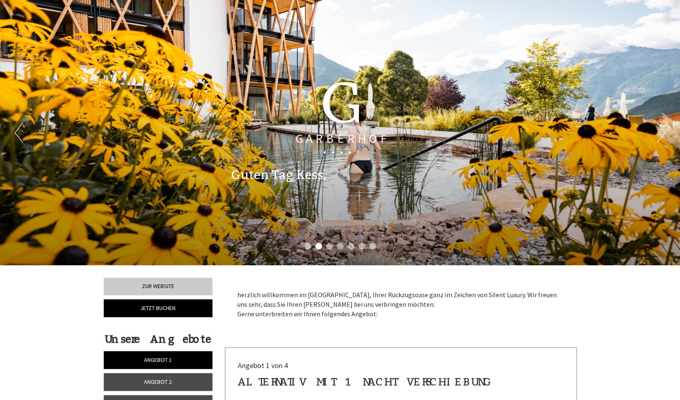
click at [389, 364] on div "Angebot 1 von 4" at bounding box center [401, 366] width 326 height 11
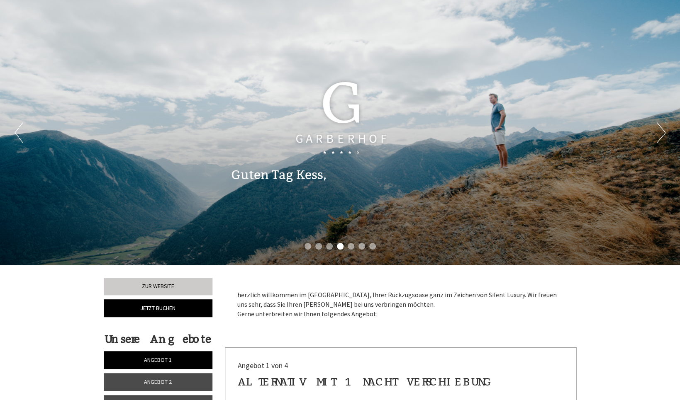
click at [18, 133] on button "Previous" at bounding box center [19, 132] width 9 height 21
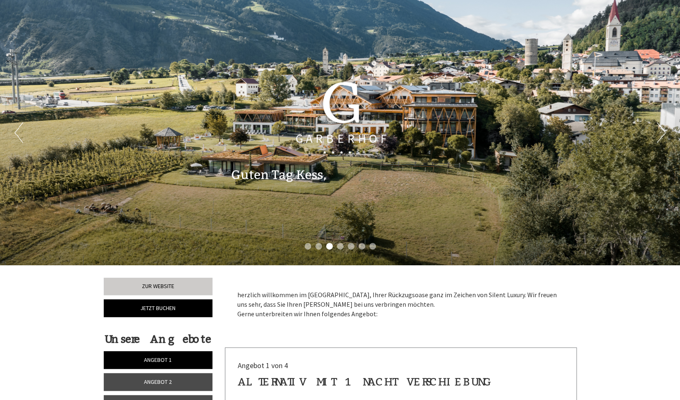
click at [18, 133] on button "Previous" at bounding box center [19, 132] width 9 height 21
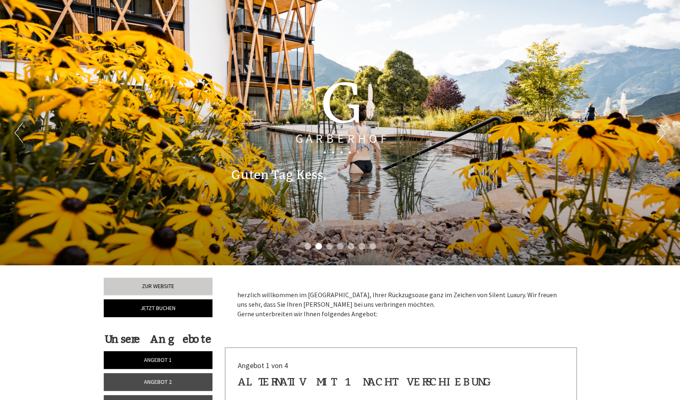
click at [18, 133] on button "Previous" at bounding box center [19, 132] width 9 height 21
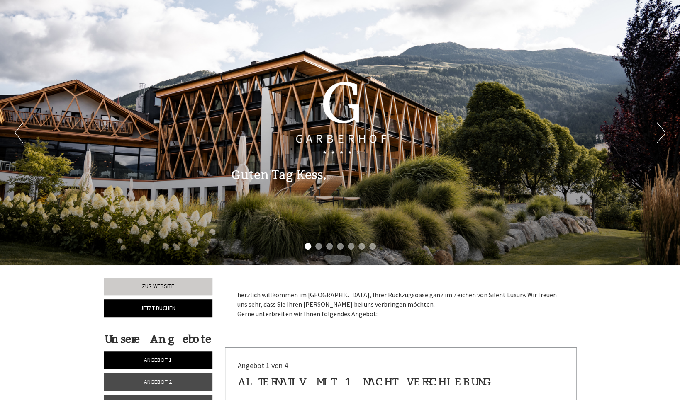
click at [17, 133] on button "Previous" at bounding box center [19, 132] width 9 height 21
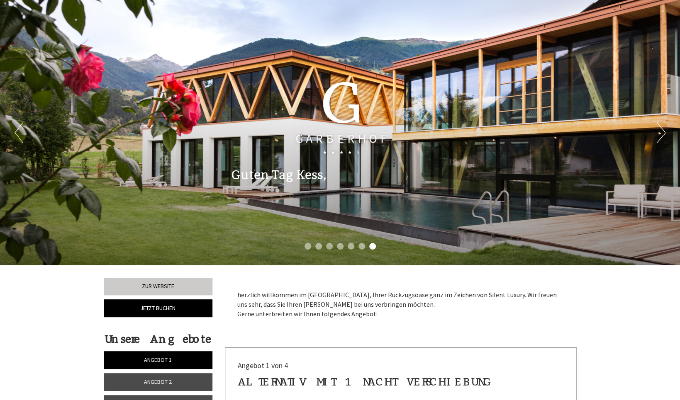
click at [17, 132] on button "Previous" at bounding box center [19, 132] width 9 height 21
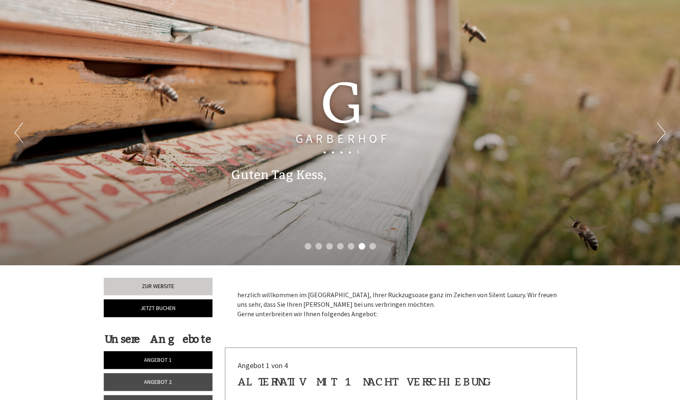
click at [17, 132] on button "Previous" at bounding box center [19, 132] width 9 height 21
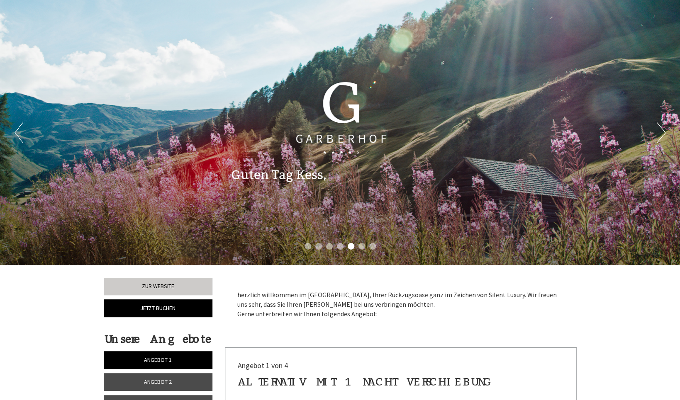
click at [17, 132] on button "Previous" at bounding box center [19, 132] width 9 height 21
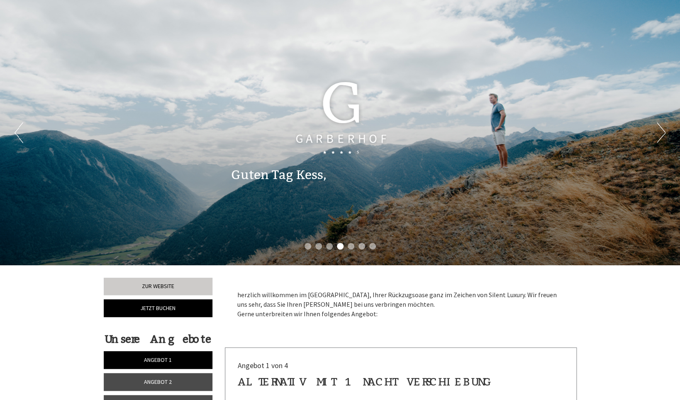
click at [17, 132] on button "Previous" at bounding box center [19, 132] width 9 height 21
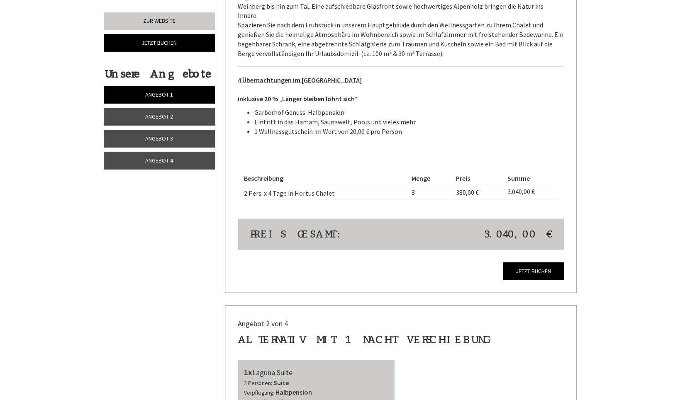
scroll to position [747, 0]
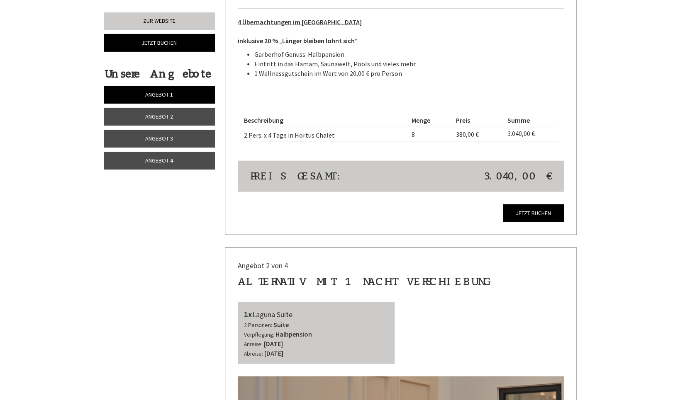
click at [452, 212] on div "Dieses Angebot wurde bereits von Ihnen gebucht Jetzt buchen" at bounding box center [401, 214] width 326 height 18
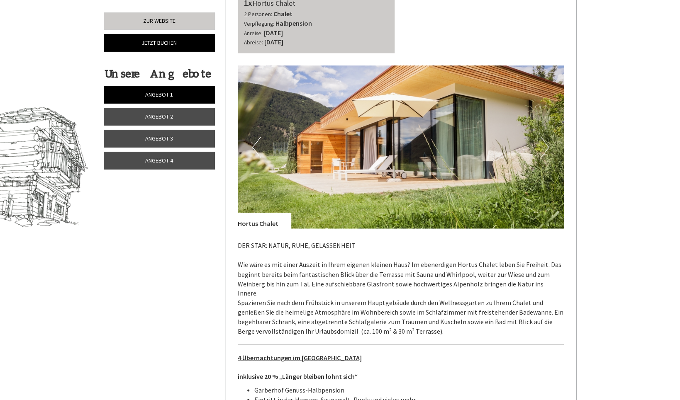
scroll to position [415, 0]
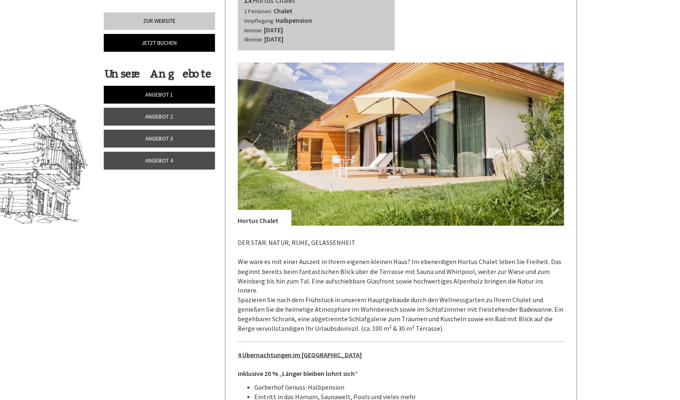
click at [549, 143] on button "Next" at bounding box center [545, 144] width 9 height 21
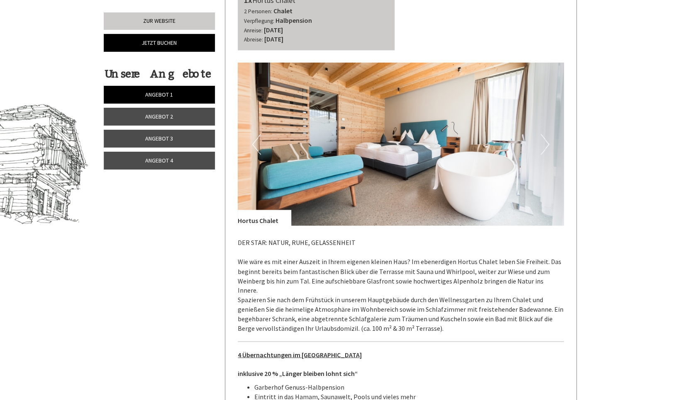
click at [549, 143] on button "Next" at bounding box center [545, 144] width 9 height 21
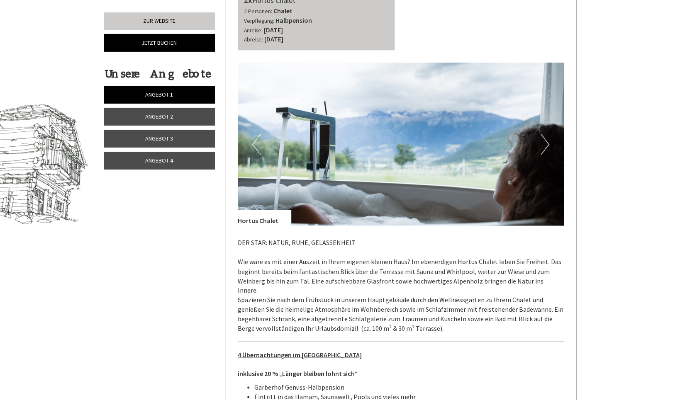
click at [549, 143] on button "Next" at bounding box center [545, 144] width 9 height 21
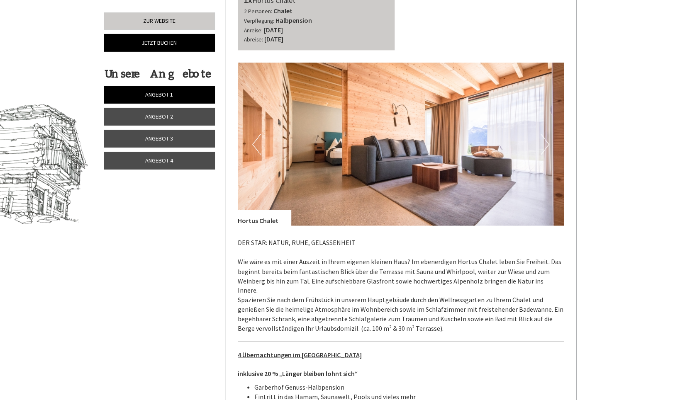
click at [549, 143] on button "Next" at bounding box center [545, 144] width 9 height 21
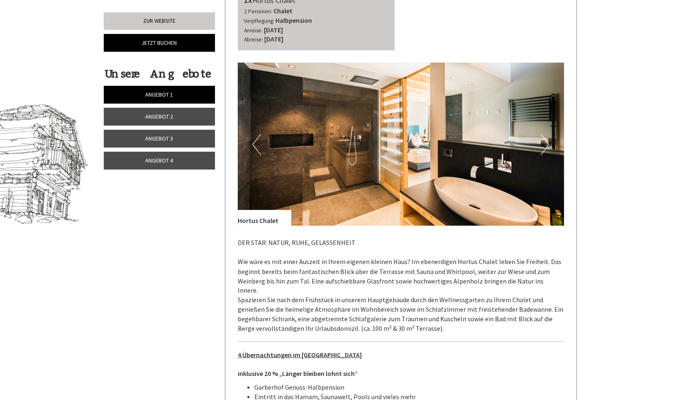
click at [549, 143] on button "Next" at bounding box center [545, 144] width 9 height 21
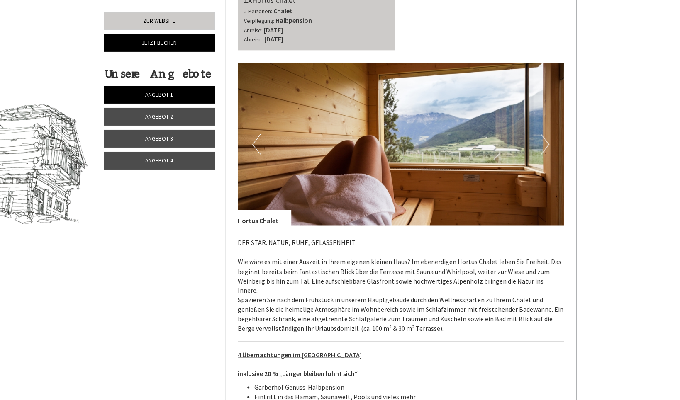
click at [549, 143] on button "Next" at bounding box center [545, 144] width 9 height 21
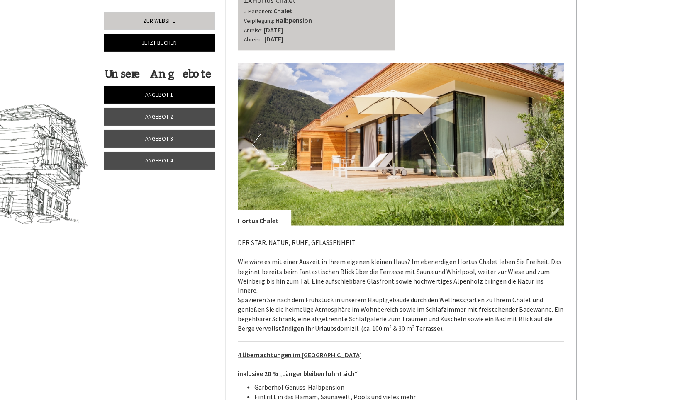
click at [549, 143] on button "Next" at bounding box center [545, 144] width 9 height 21
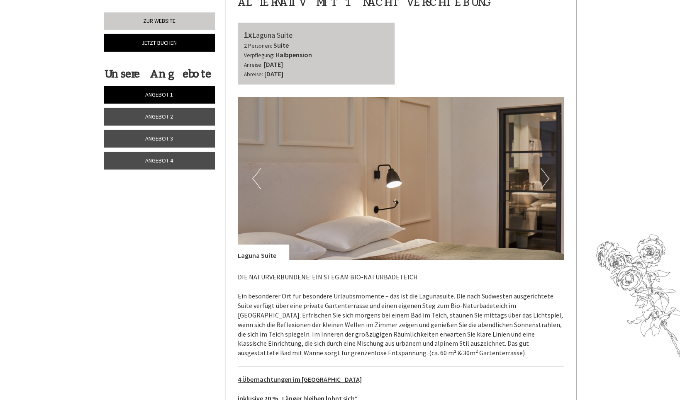
scroll to position [1028, 0]
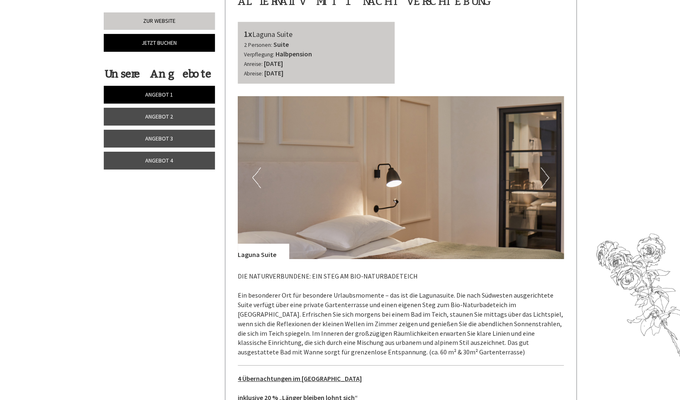
click at [546, 168] on button "Next" at bounding box center [545, 178] width 9 height 21
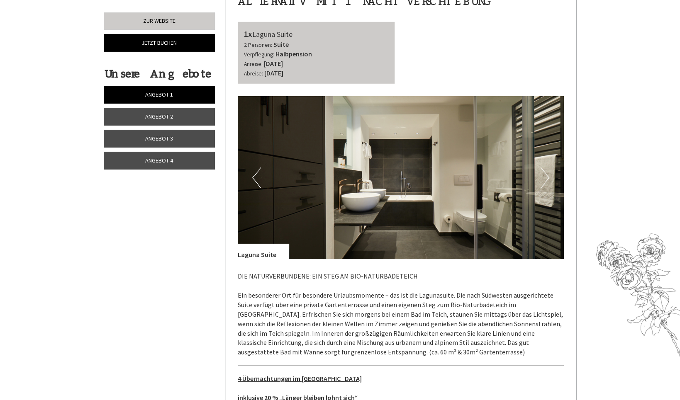
click at [546, 168] on button "Next" at bounding box center [545, 178] width 9 height 21
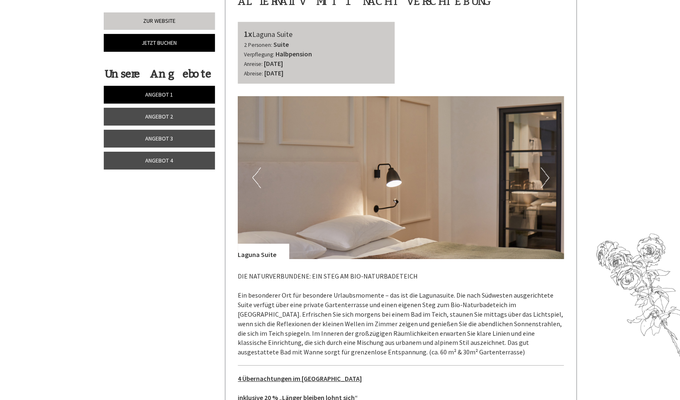
click at [546, 168] on button "Next" at bounding box center [545, 178] width 9 height 21
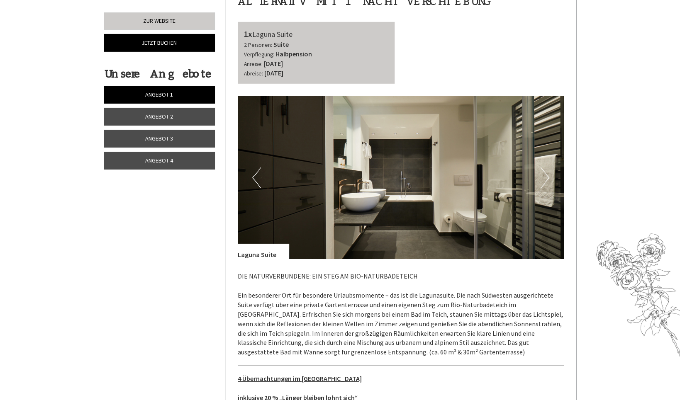
click at [546, 168] on button "Next" at bounding box center [545, 178] width 9 height 21
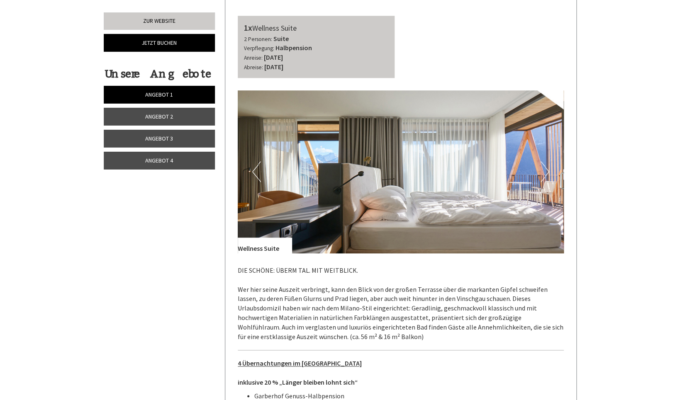
scroll to position [1677, 0]
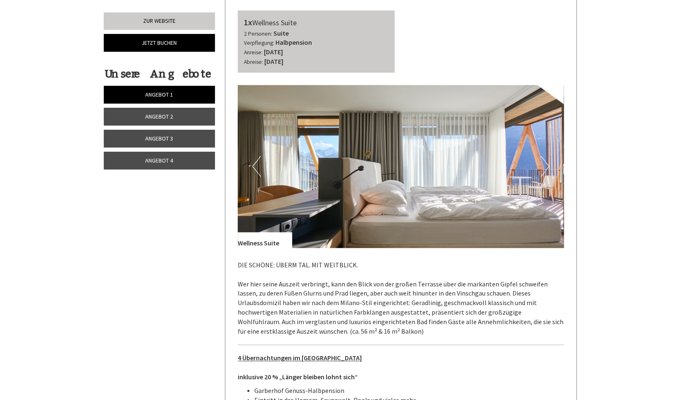
click at [549, 159] on button "Next" at bounding box center [545, 166] width 9 height 21
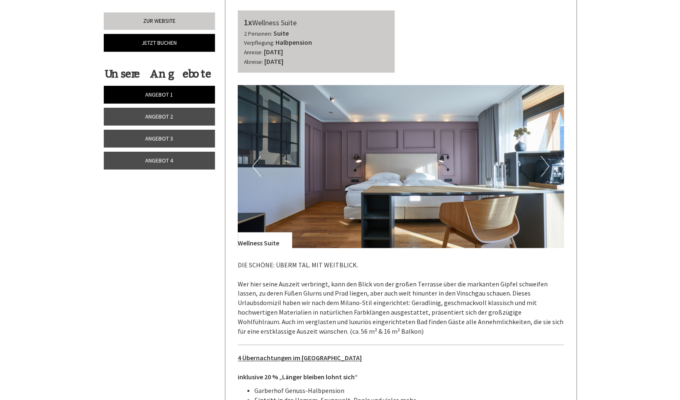
click at [549, 159] on button "Next" at bounding box center [545, 166] width 9 height 21
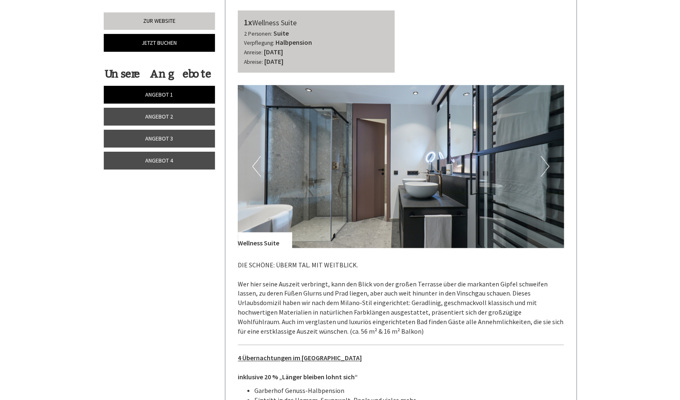
click at [549, 159] on button "Next" at bounding box center [545, 166] width 9 height 21
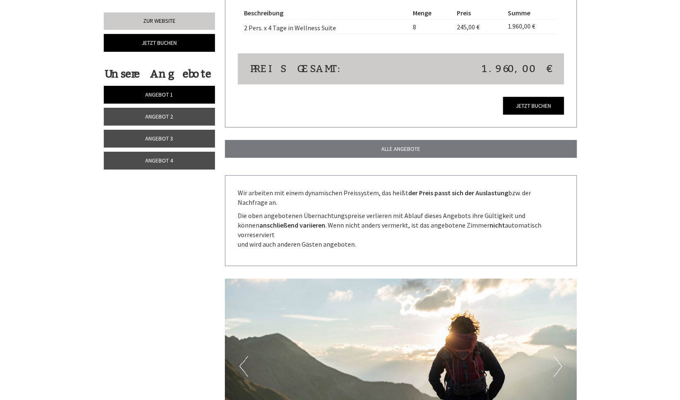
scroll to position [2108, 0]
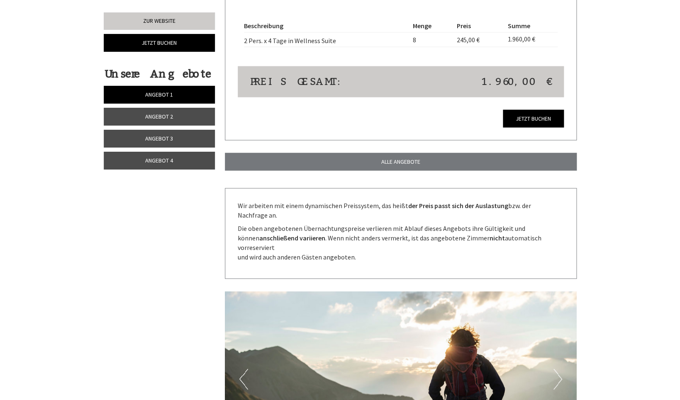
click at [176, 160] on link "Angebot 4" at bounding box center [159, 161] width 111 height 18
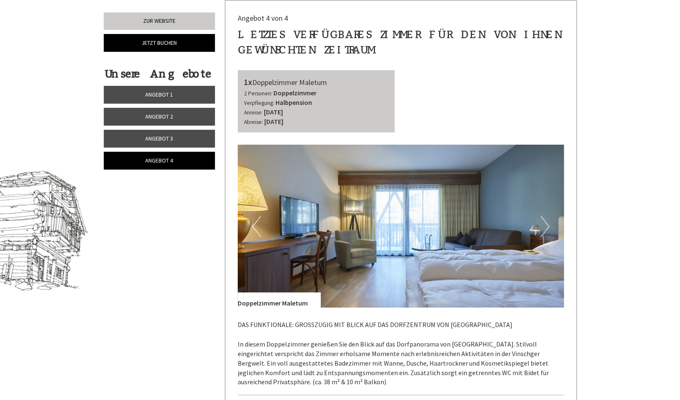
click at [548, 229] on button "Next" at bounding box center [545, 226] width 9 height 21
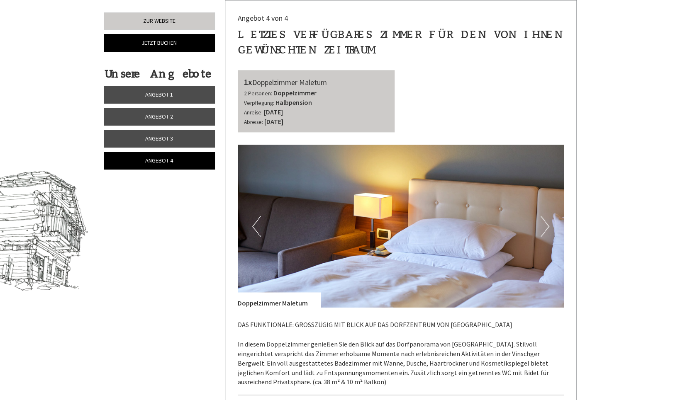
click at [548, 229] on button "Next" at bounding box center [545, 226] width 9 height 21
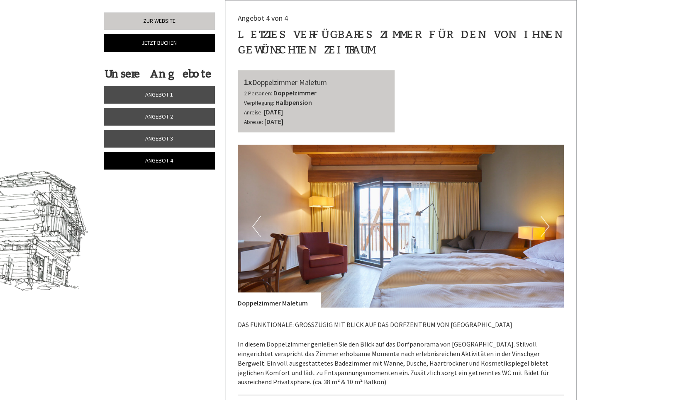
click at [548, 229] on button "Next" at bounding box center [545, 226] width 9 height 21
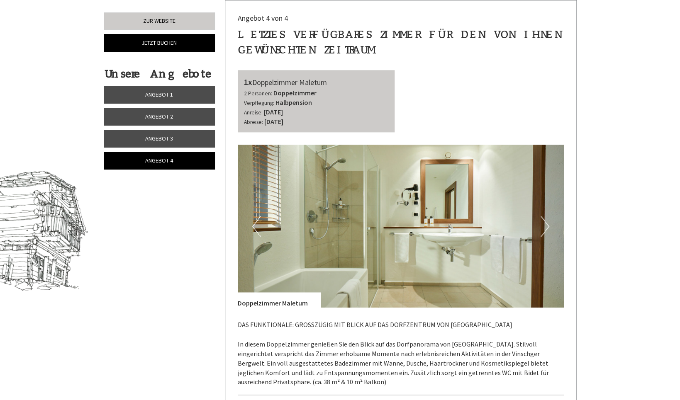
click at [548, 229] on button "Next" at bounding box center [545, 226] width 9 height 21
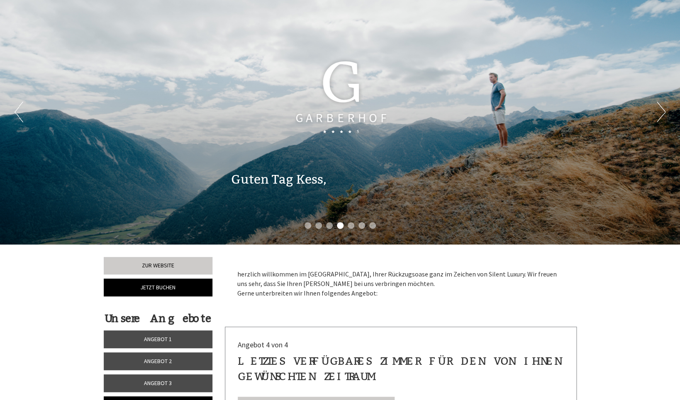
scroll to position [0, 0]
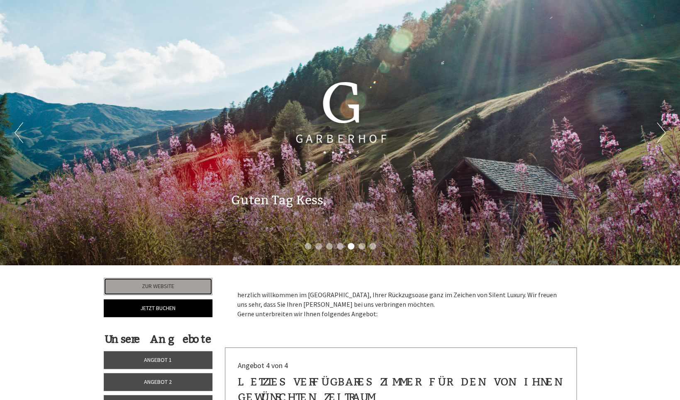
click at [169, 282] on link "Zur Website" at bounding box center [158, 286] width 109 height 17
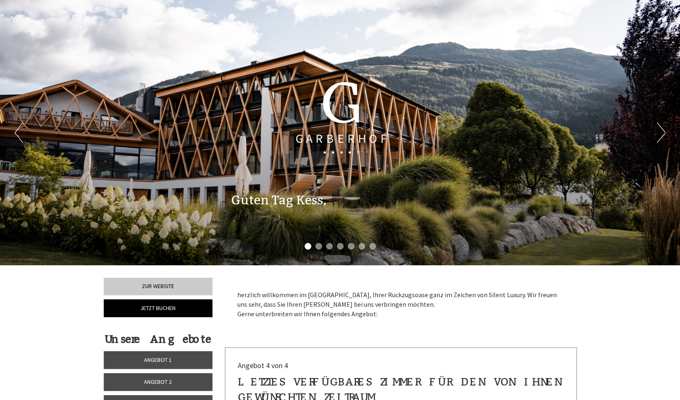
click at [659, 129] on button "Next" at bounding box center [661, 132] width 9 height 21
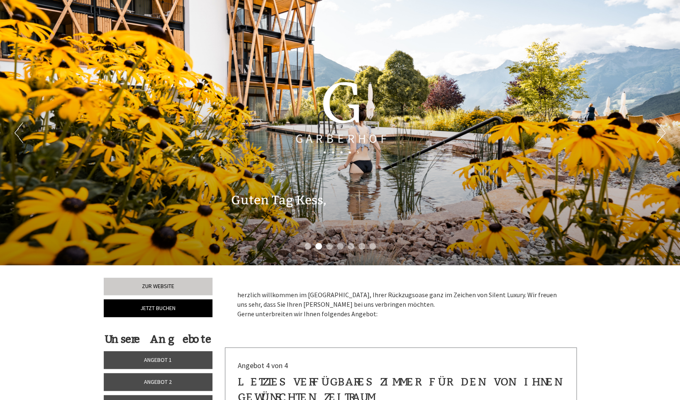
click at [659, 129] on button "Next" at bounding box center [661, 132] width 9 height 21
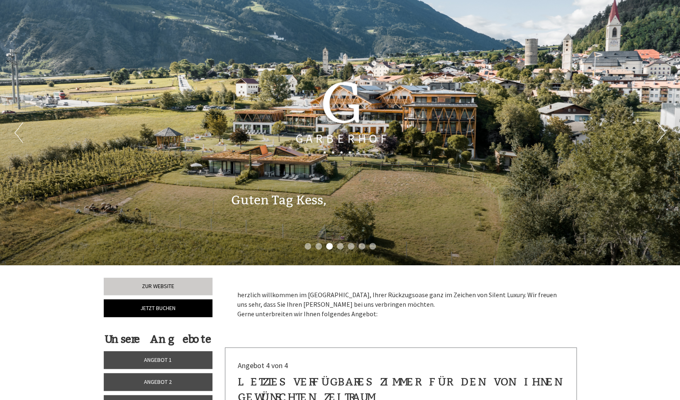
click at [24, 127] on div "Previous Next 1 2 3 4 5 6 7" at bounding box center [340, 133] width 680 height 266
click at [22, 128] on button "Previous" at bounding box center [19, 132] width 9 height 21
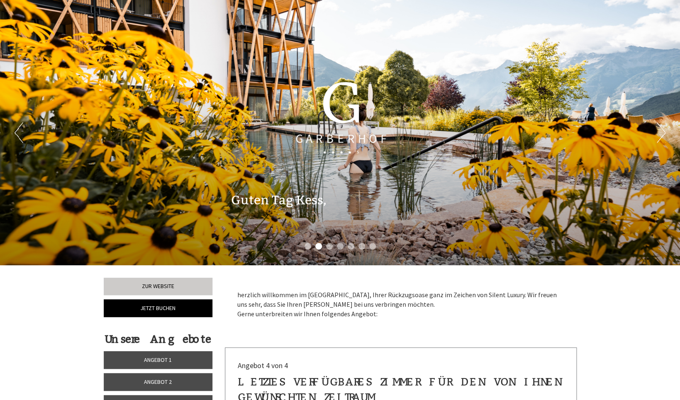
click at [663, 126] on button "Next" at bounding box center [661, 132] width 9 height 21
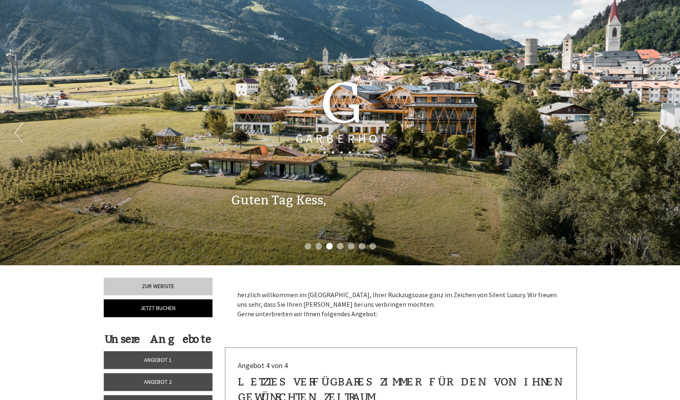
click at [661, 134] on button "Next" at bounding box center [661, 132] width 9 height 21
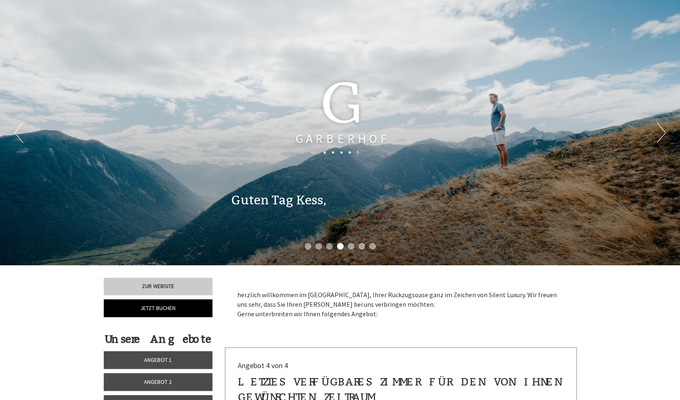
click at [661, 134] on button "Next" at bounding box center [661, 132] width 9 height 21
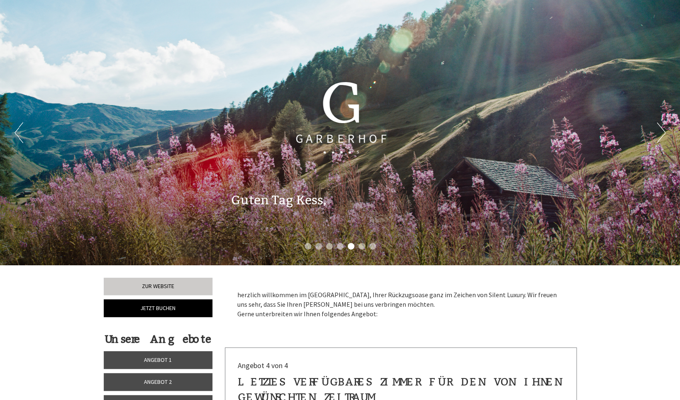
click at [661, 134] on button "Next" at bounding box center [661, 132] width 9 height 21
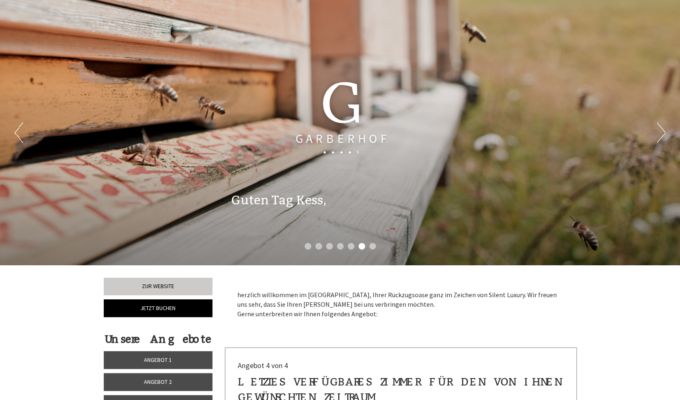
click at [661, 134] on button "Next" at bounding box center [661, 132] width 9 height 21
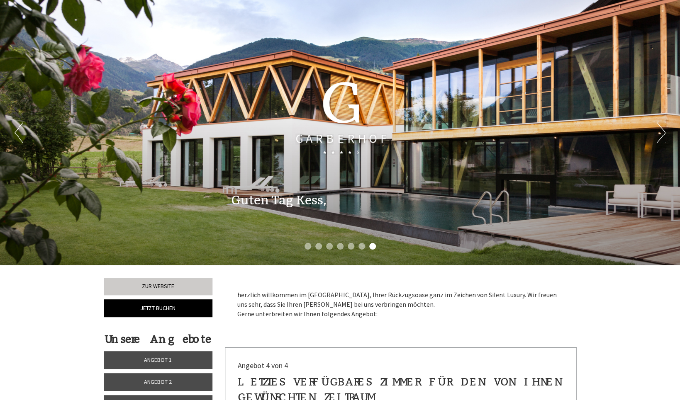
click at [661, 134] on button "Next" at bounding box center [661, 132] width 9 height 21
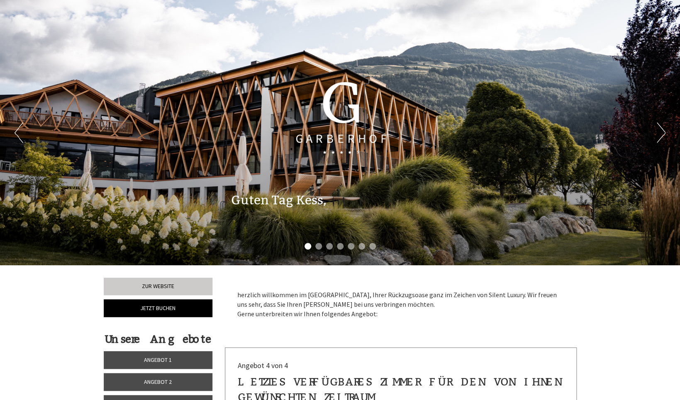
click at [661, 134] on button "Next" at bounding box center [661, 132] width 9 height 21
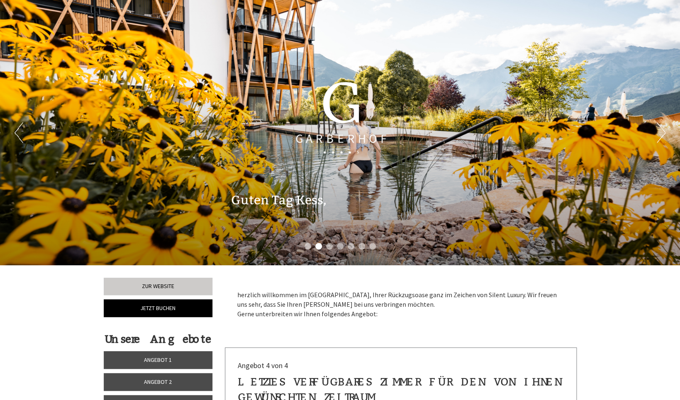
click at [661, 134] on button "Next" at bounding box center [661, 132] width 9 height 21
